Goal: Transaction & Acquisition: Book appointment/travel/reservation

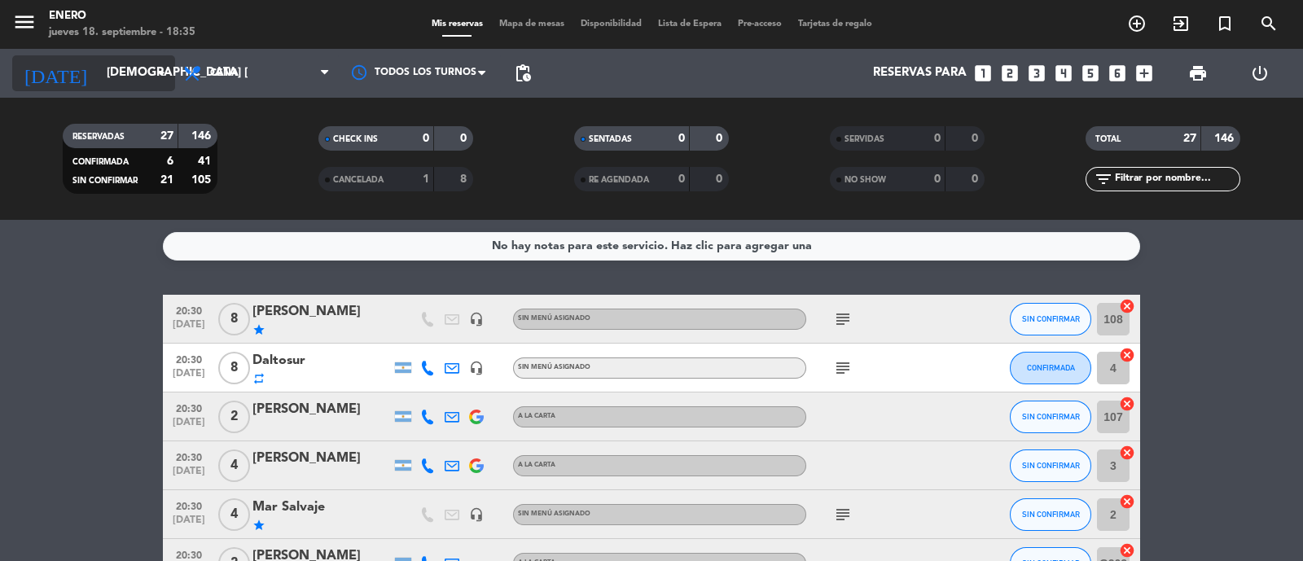
click at [145, 77] on input "[DEMOGRAPHIC_DATA] [DATE]" at bounding box center [177, 73] width 157 height 31
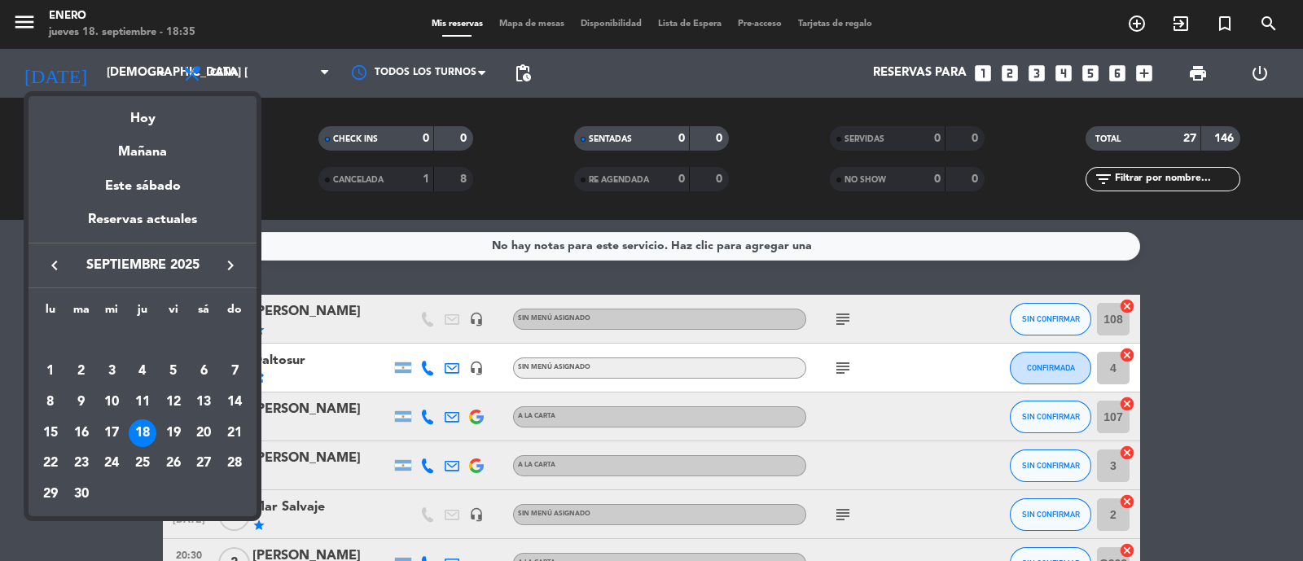
click at [226, 270] on icon "keyboard_arrow_right" at bounding box center [231, 266] width 20 height 20
click at [137, 405] on div "9" at bounding box center [143, 402] width 28 height 28
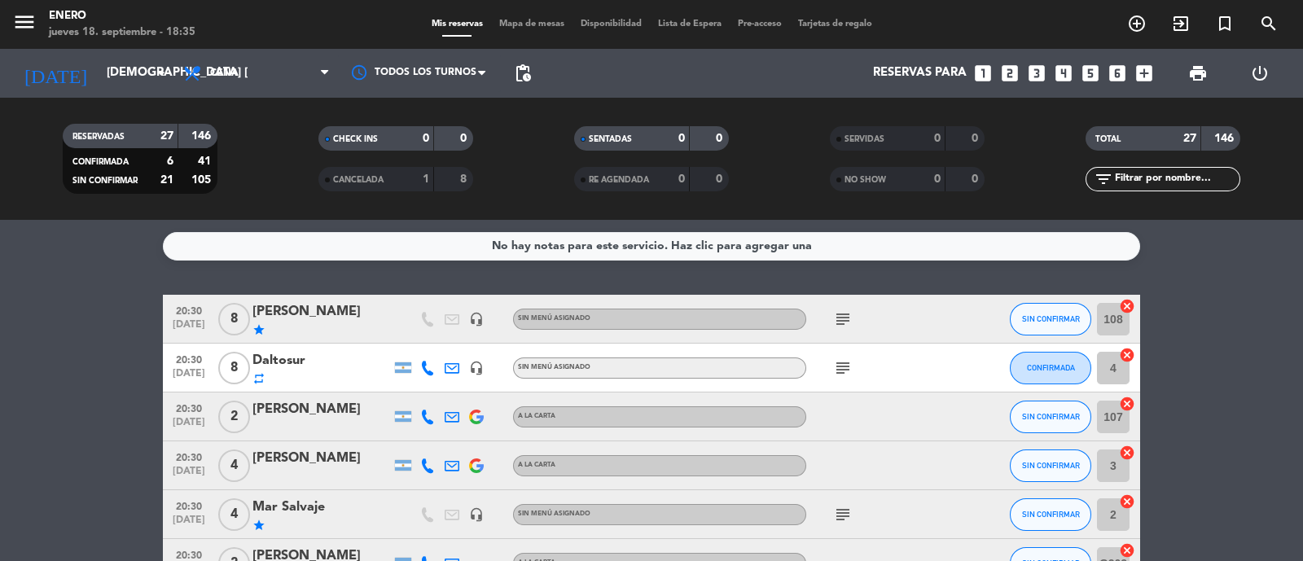
type input "[DEMOGRAPHIC_DATA] [DATE]"
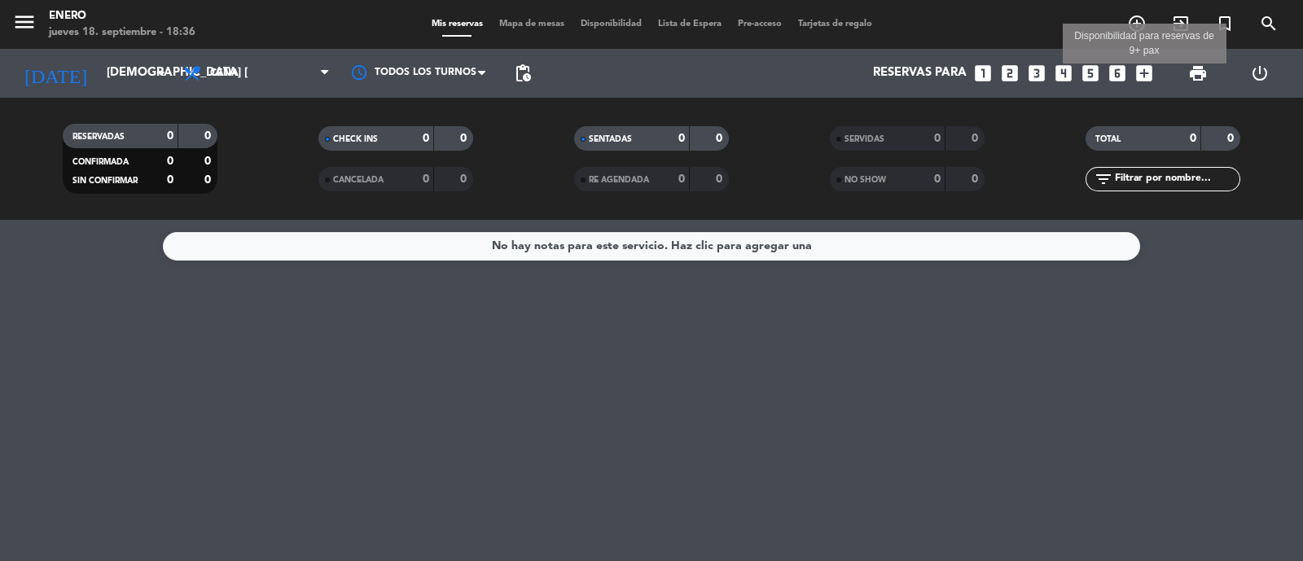
click at [1140, 75] on icon "add_box" at bounding box center [1143, 73] width 21 height 21
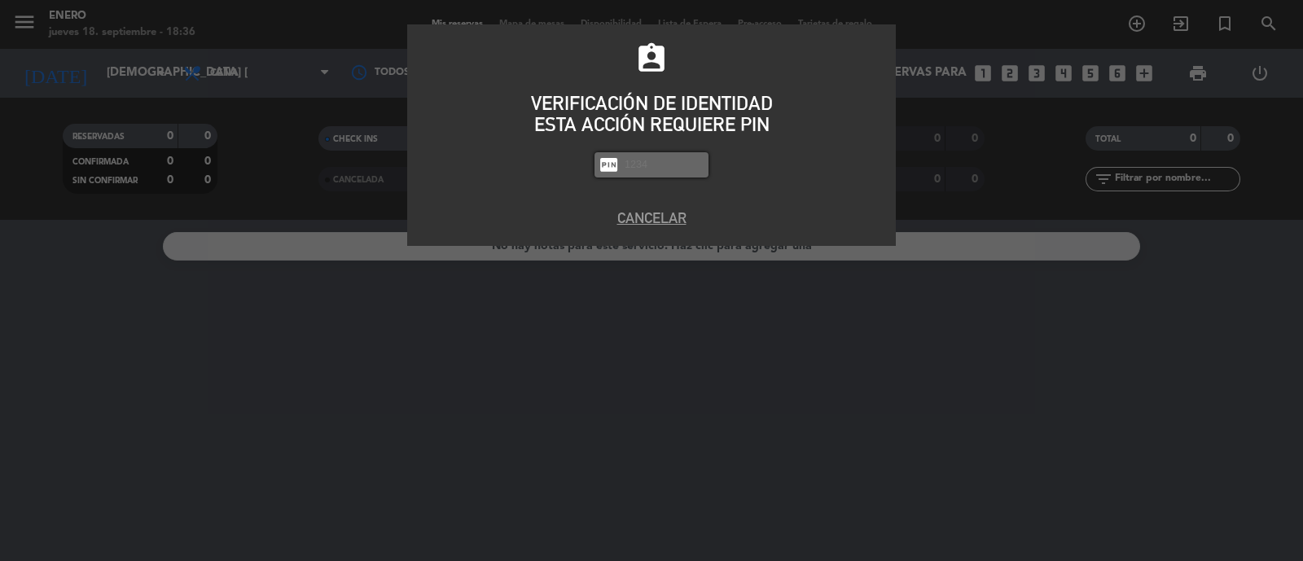
click at [673, 168] on input "text" at bounding box center [663, 165] width 81 height 19
type input "6082"
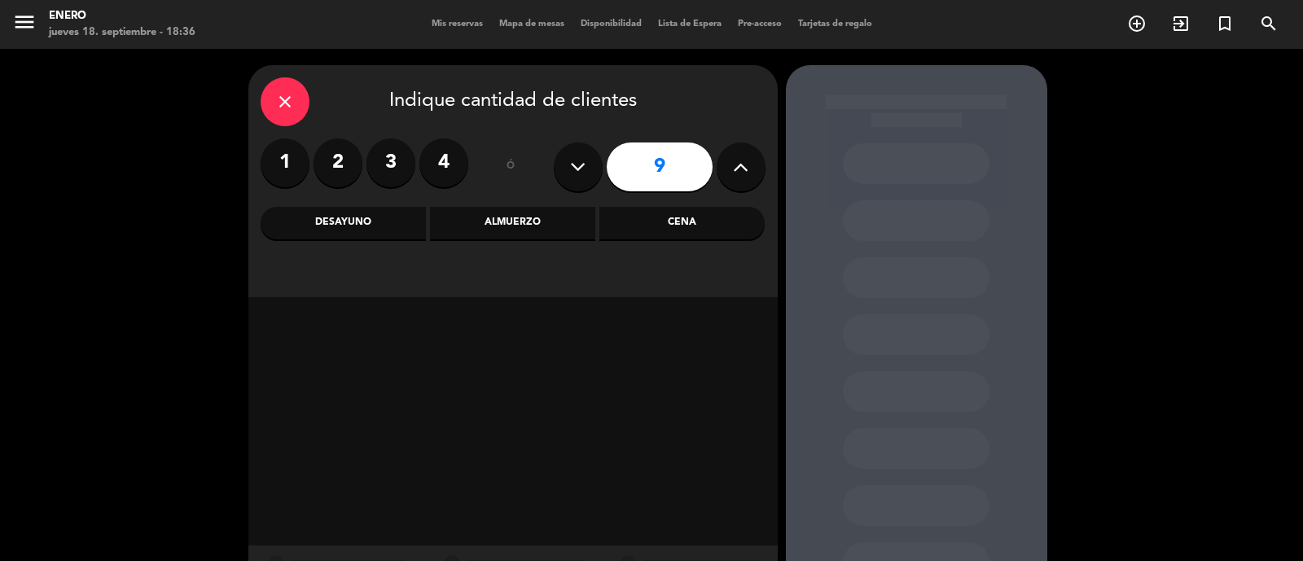
click at [729, 177] on button at bounding box center [740, 166] width 49 height 49
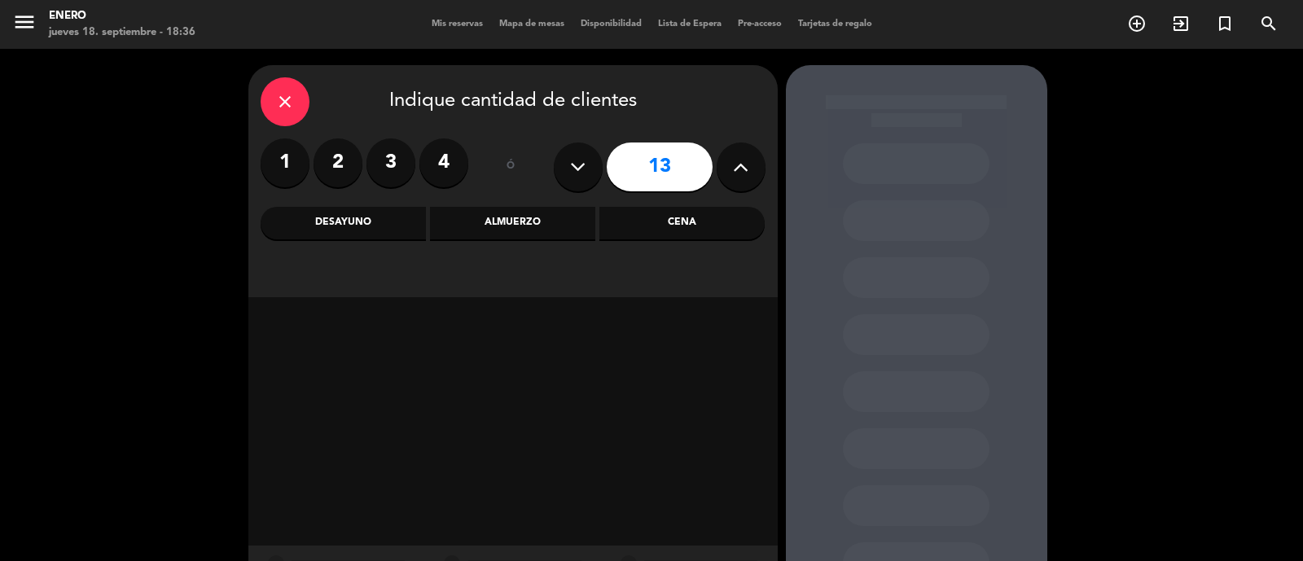
type input "14"
click at [705, 217] on div "Cena" at bounding box center [681, 223] width 165 height 33
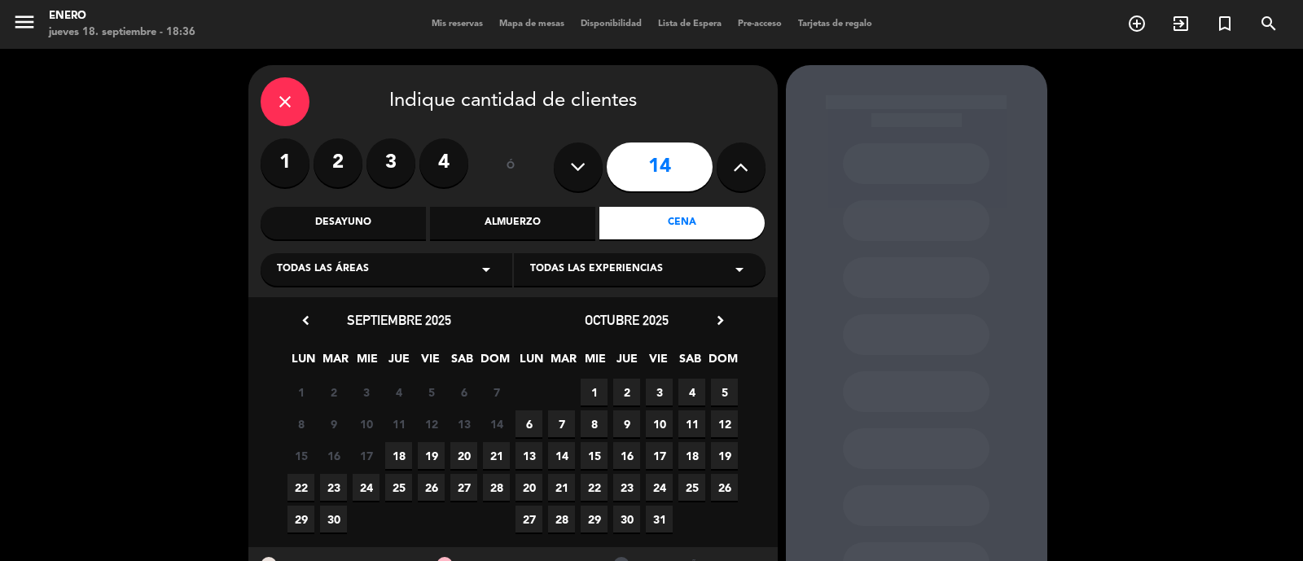
click at [623, 425] on span "9" at bounding box center [626, 423] width 27 height 27
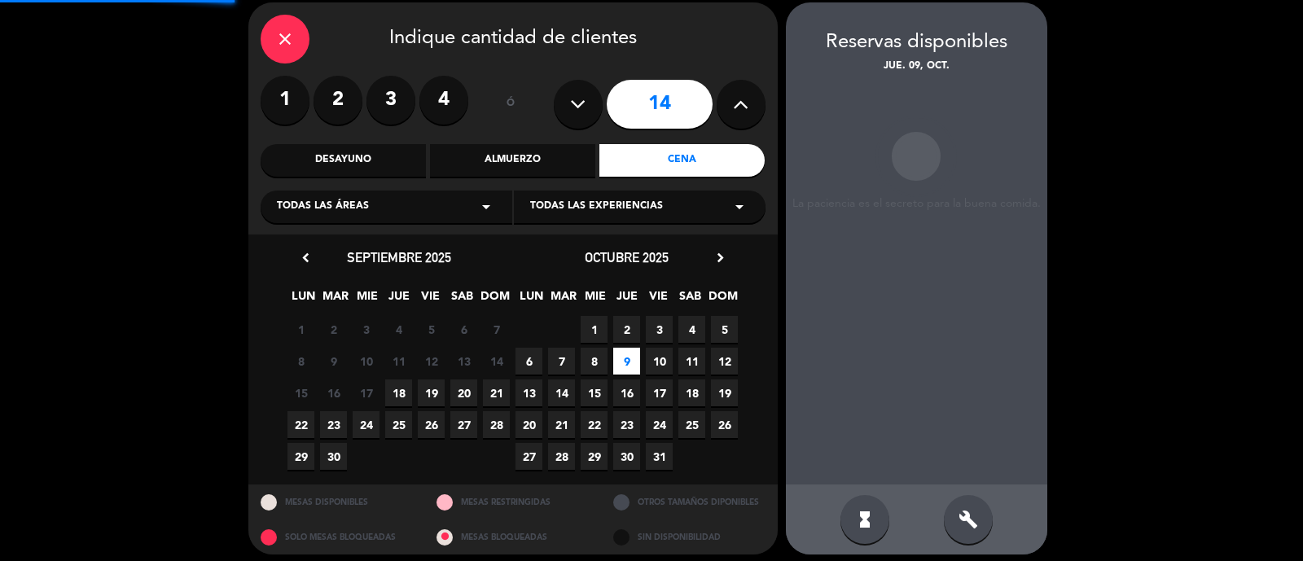
scroll to position [65, 0]
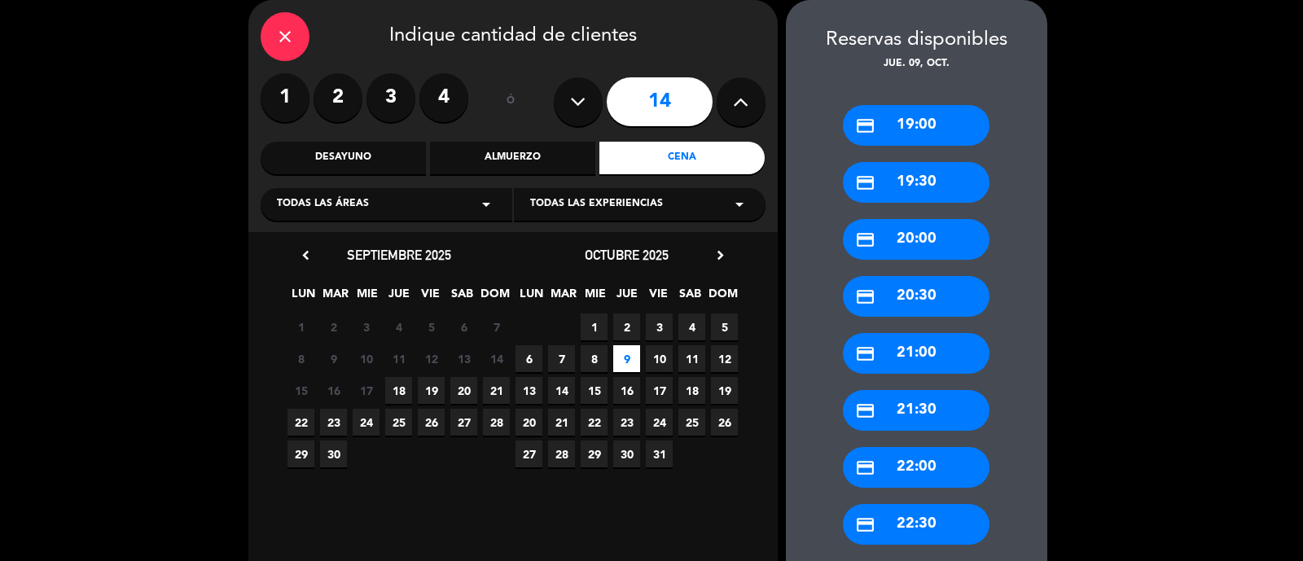
click at [944, 457] on div "credit_card 22:00" at bounding box center [916, 467] width 147 height 41
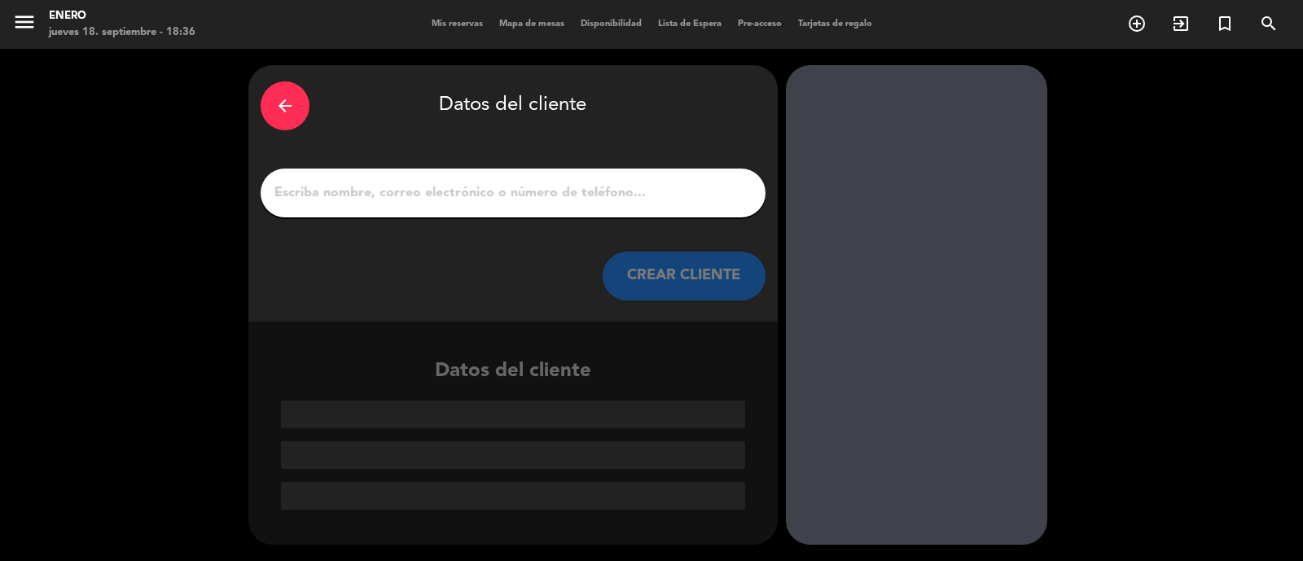
scroll to position [0, 0]
drag, startPoint x: 366, startPoint y: 205, endPoint x: 405, endPoint y: 175, distance: 50.0
click at [405, 175] on div at bounding box center [513, 193] width 505 height 49
click at [403, 193] on input "1" at bounding box center [513, 193] width 480 height 23
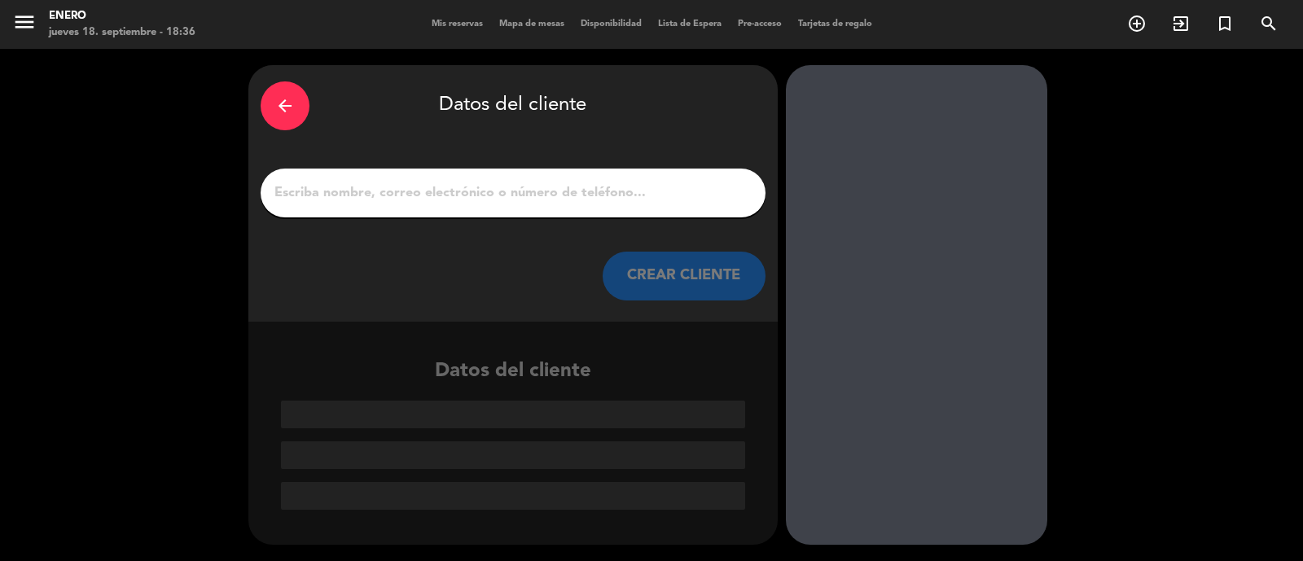
paste input "[PERSON_NAME]"
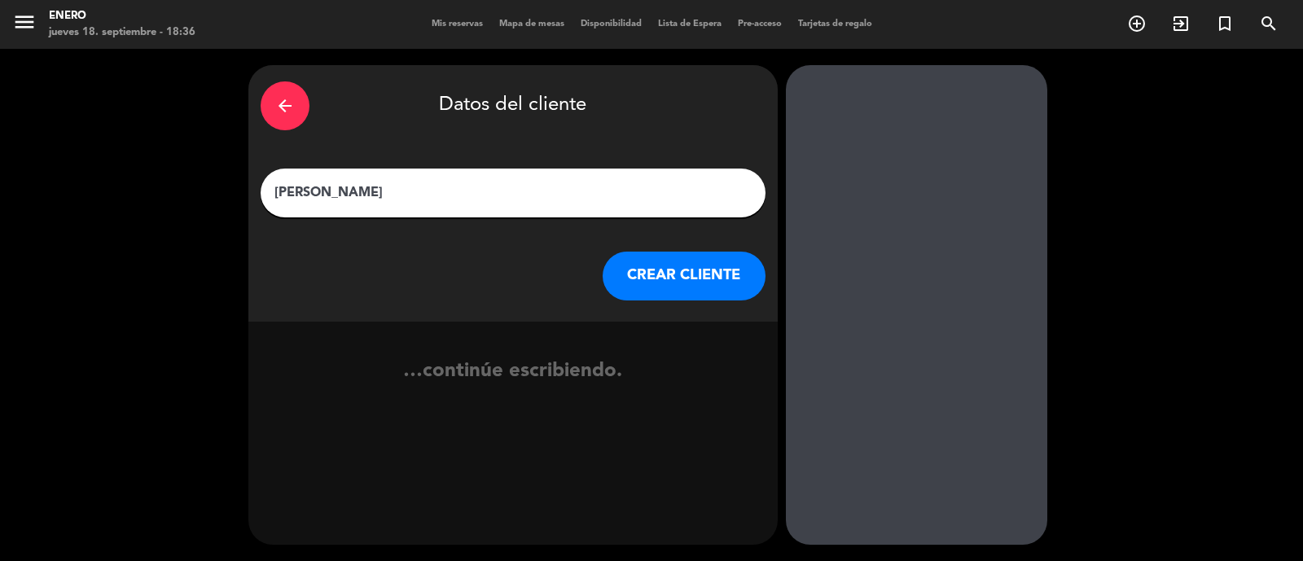
type input "[PERSON_NAME]"
click at [672, 274] on button "CREAR CLIENTE" at bounding box center [684, 276] width 163 height 49
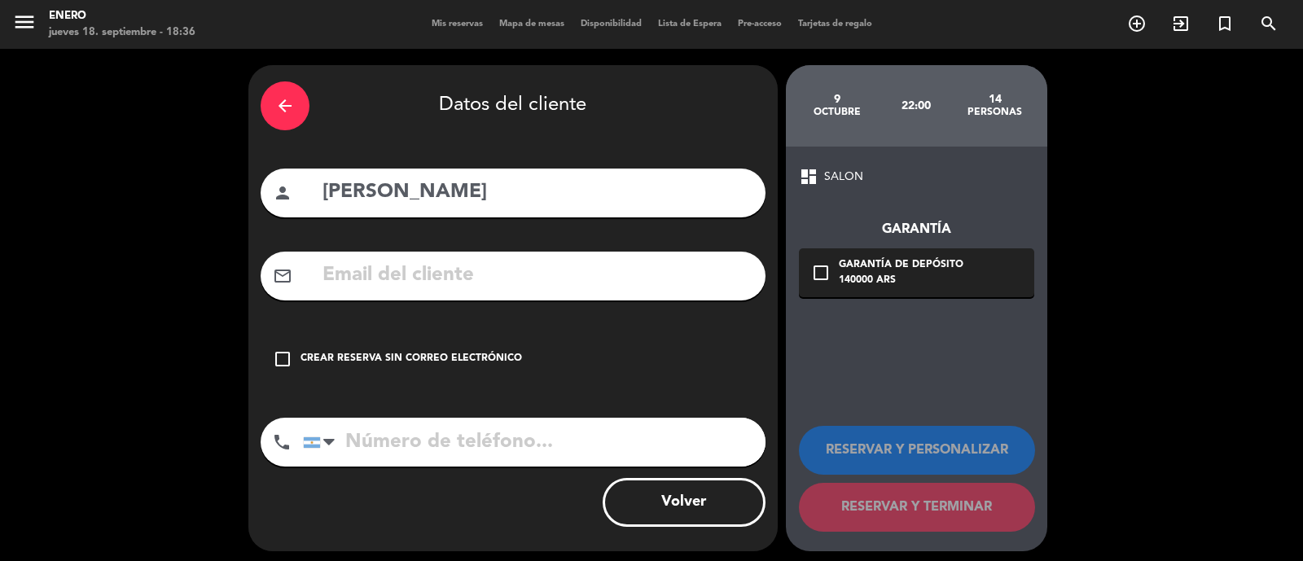
click at [432, 361] on div "Crear reserva sin correo electrónico" at bounding box center [410, 359] width 221 height 16
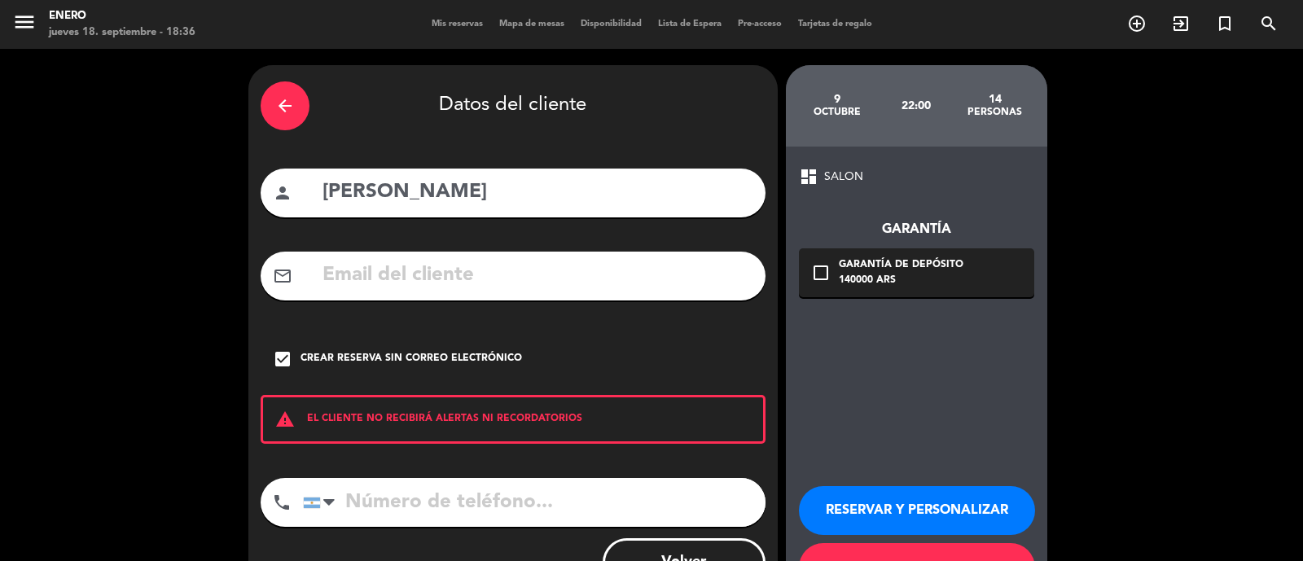
click at [847, 502] on button "RESERVAR Y PERSONALIZAR" at bounding box center [917, 510] width 236 height 49
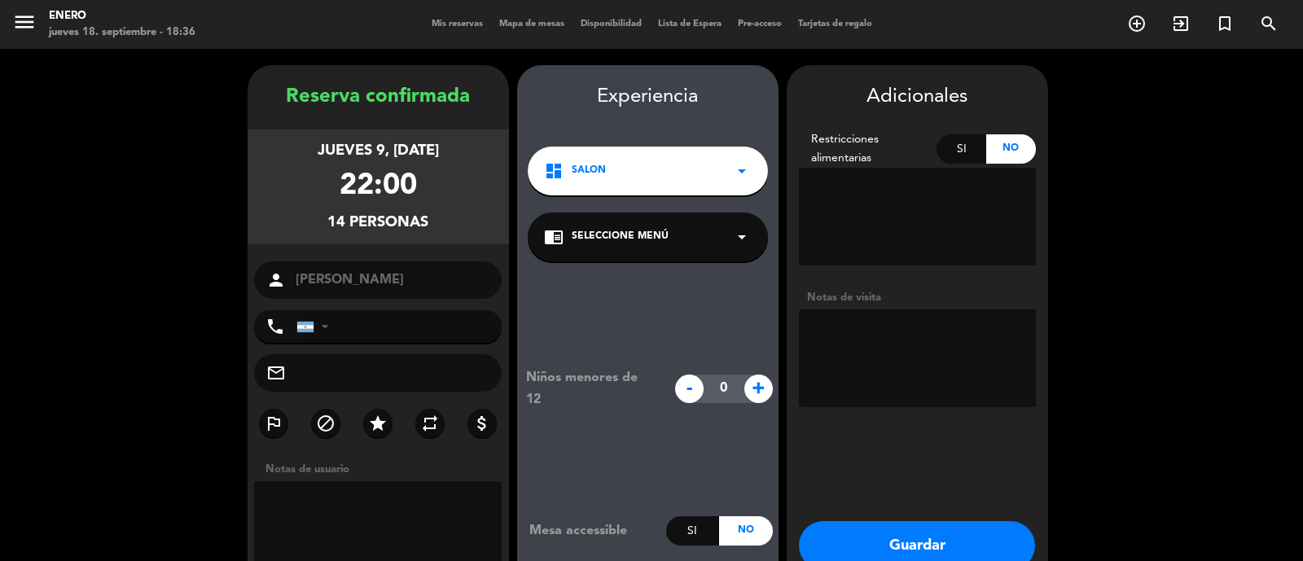
scroll to position [65, 0]
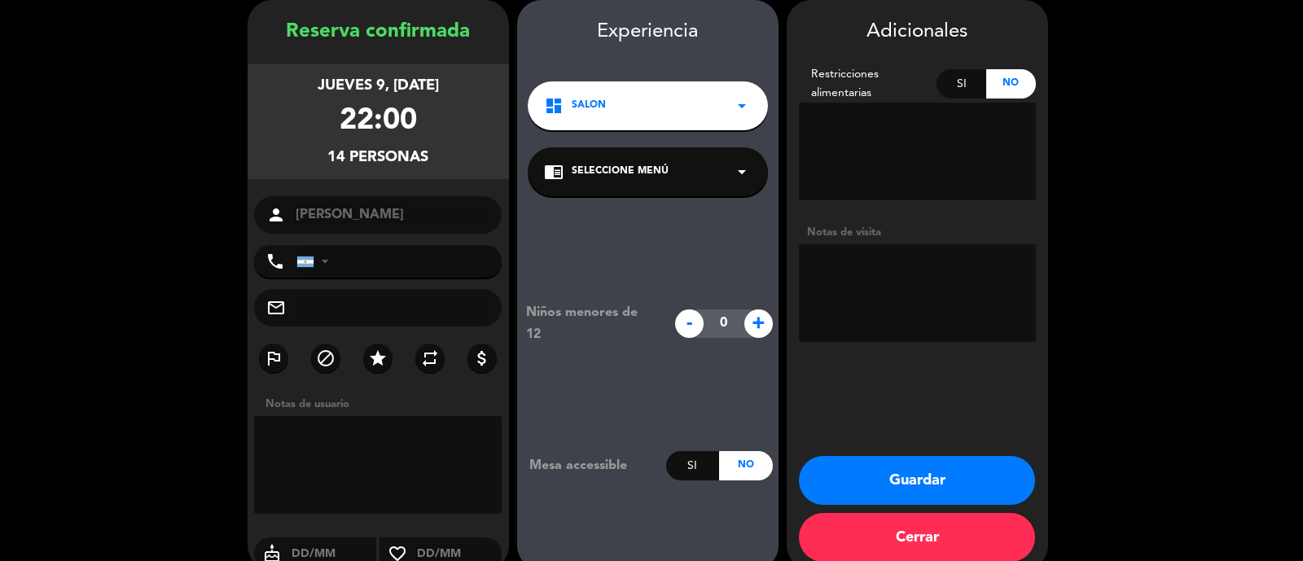
click at [885, 288] on textarea at bounding box center [917, 293] width 237 height 98
paste textarea "(a [PERSON_NAME] [PERSON_NAME] la comisión)"
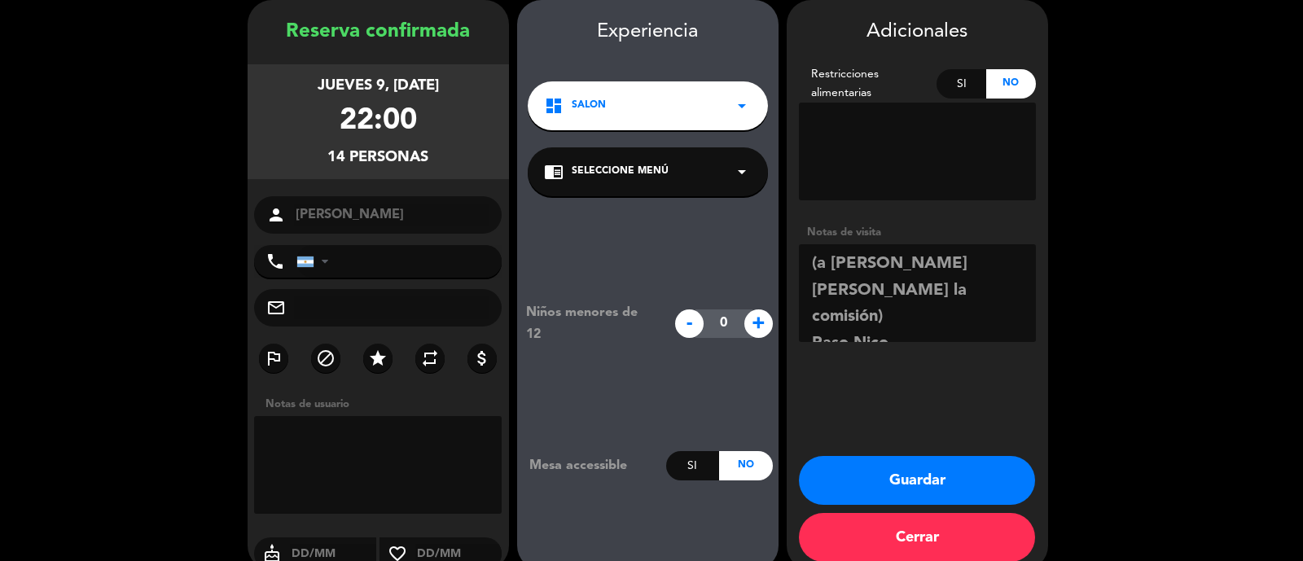
type textarea "(a [PERSON_NAME] [PERSON_NAME] la comisión) Paso Nico"
click at [944, 480] on button "Guardar" at bounding box center [917, 480] width 236 height 49
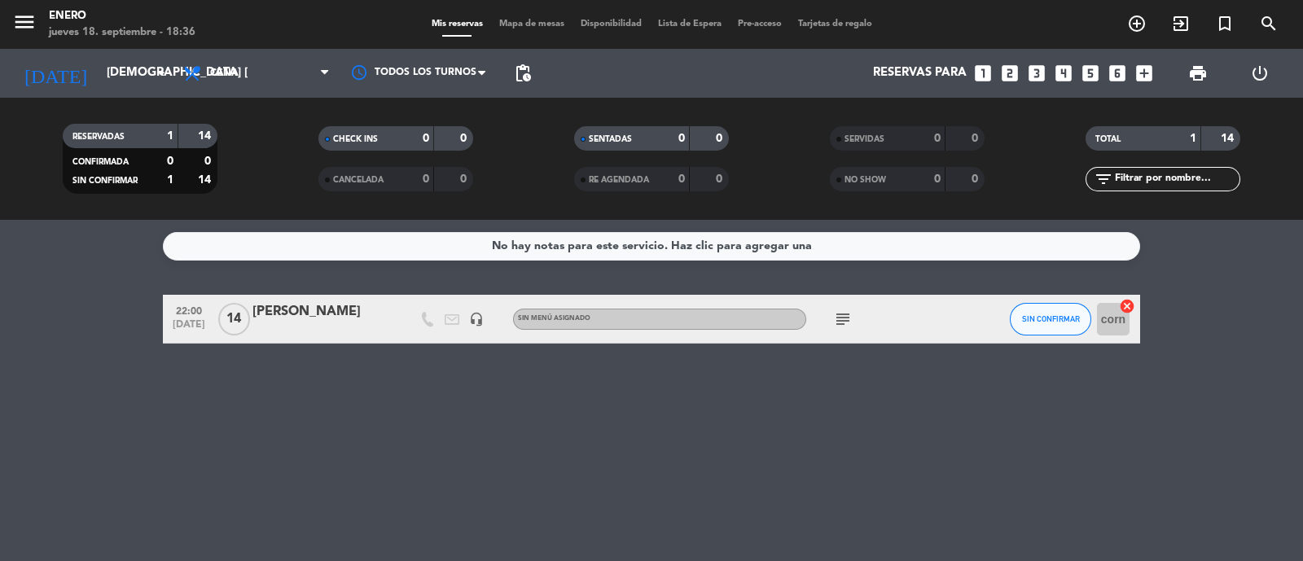
click at [318, 311] on div "[PERSON_NAME]" at bounding box center [321, 311] width 138 height 21
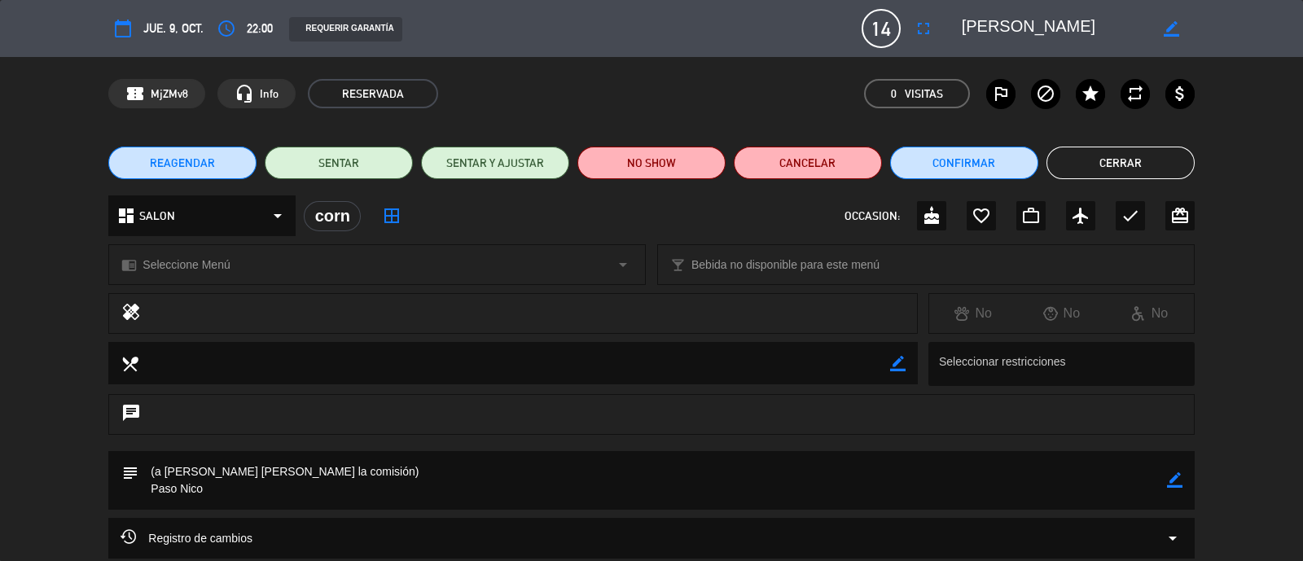
click at [1242, 114] on div "confirmation_number MjZMv8 headset_mic Info RESERVADA 0 Visitas outlined_flag b…" at bounding box center [651, 93] width 1303 height 73
click at [1117, 155] on button "Cerrar" at bounding box center [1120, 163] width 148 height 33
